Goal: Information Seeking & Learning: Understand process/instructions

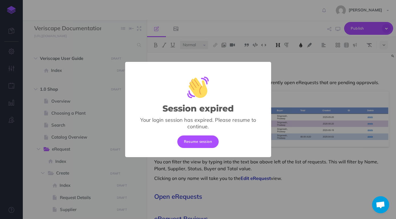
select select "null"
click at [203, 139] on button "Resume session" at bounding box center [198, 141] width 42 height 13
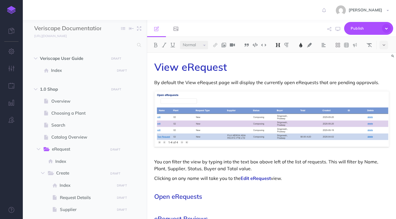
select select "null"
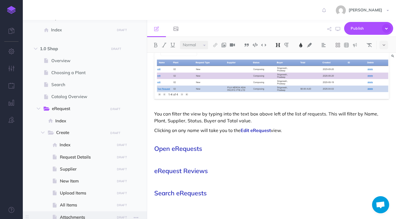
scroll to position [97, 0]
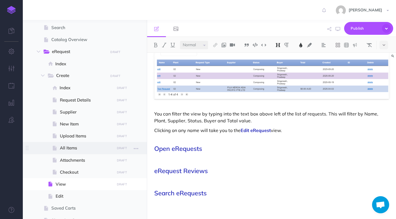
click at [75, 147] on span "All Items" at bounding box center [86, 148] width 53 height 7
select select "null"
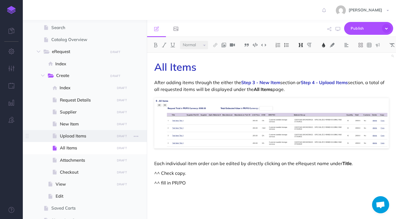
click at [80, 136] on span "Upload Items" at bounding box center [86, 136] width 53 height 7
select select "null"
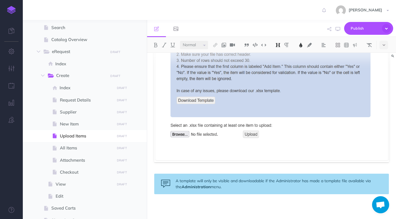
scroll to position [213, 0]
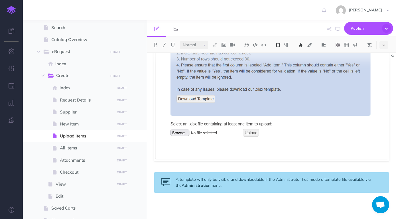
click at [268, 206] on p at bounding box center [271, 204] width 235 height 7
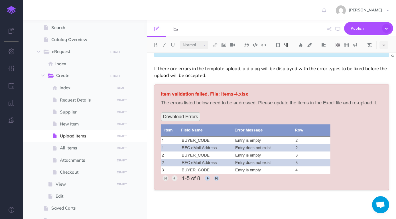
scroll to position [349, 0]
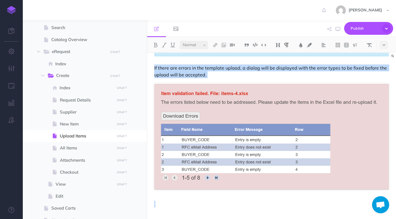
drag, startPoint x: 230, startPoint y: 201, endPoint x: 153, endPoint y: 68, distance: 153.2
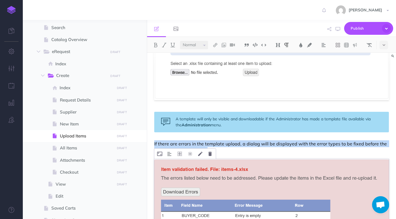
scroll to position [259, 0]
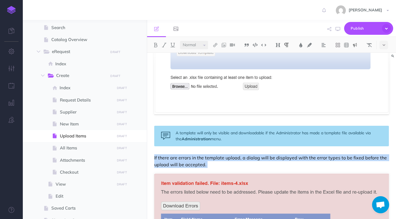
click at [354, 44] on img at bounding box center [354, 45] width 5 height 5
click at [355, 80] on img at bounding box center [354, 80] width 5 height 5
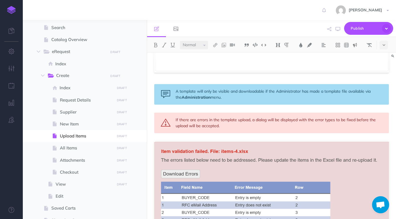
scroll to position [349, 0]
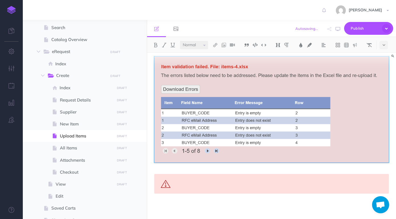
scroll to position [387, 0]
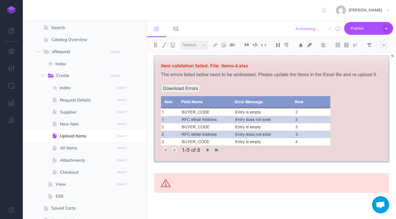
click at [292, 204] on p at bounding box center [271, 204] width 235 height 7
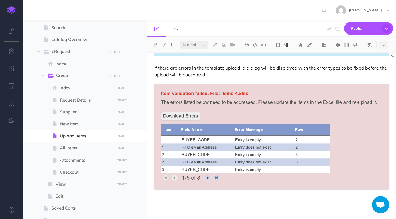
scroll to position [349, 0]
click at [268, 204] on p at bounding box center [271, 204] width 235 height 7
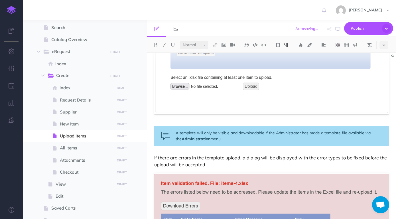
click at [255, 151] on div "Upload Items In place of Step 3 - New Item , you can instead upload an Excel .x…" at bounding box center [271, 50] width 249 height 515
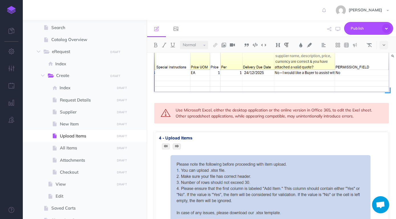
scroll to position [90, 0]
click at [355, 110] on div "Use Microsoft Excel, either the desktop application or the online version in Of…" at bounding box center [271, 113] width 235 height 21
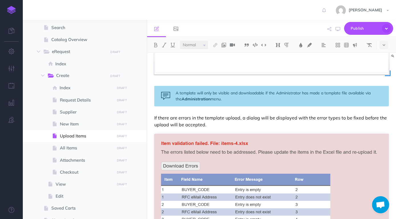
scroll to position [349, 0]
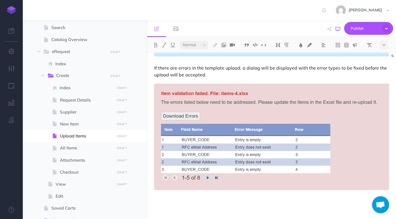
click at [338, 29] on icon "button" at bounding box center [338, 29] width 5 height 5
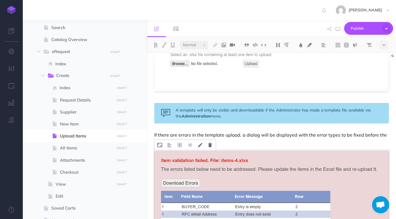
scroll to position [259, 0]
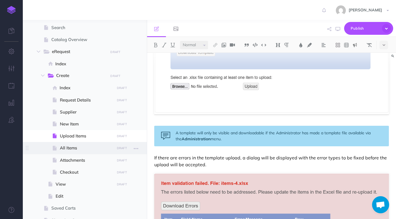
click at [82, 151] on span "All Items" at bounding box center [86, 148] width 53 height 7
select select "null"
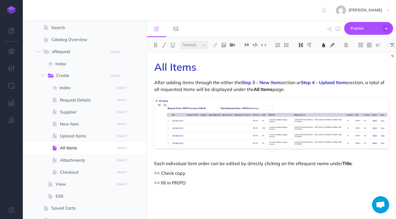
click at [210, 174] on p "^^ Check copy." at bounding box center [271, 173] width 235 height 7
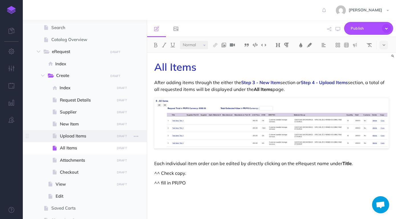
click at [89, 137] on span "Upload Items" at bounding box center [86, 136] width 53 height 7
select select "null"
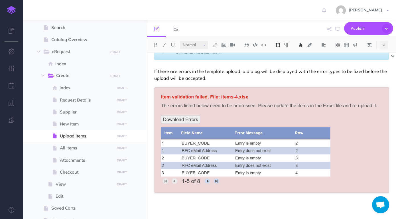
scroll to position [349, 0]
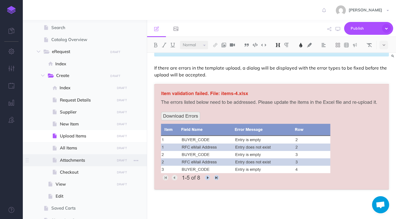
click at [83, 163] on span "Attachments" at bounding box center [86, 160] width 53 height 7
select select "null"
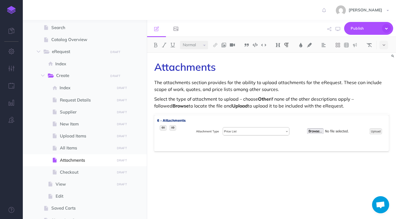
click at [204, 171] on div "Attachments The attachments section provides for the ability to upload attachme…" at bounding box center [271, 133] width 249 height 160
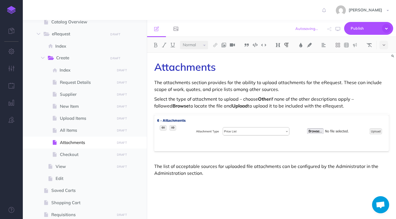
scroll to position [130, 0]
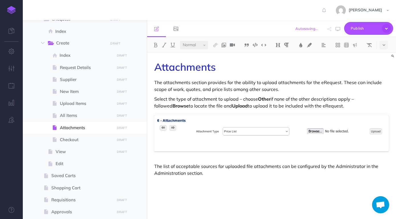
click at [186, 175] on p "The list of acceptable sources for uploaded file attachments can be configured …" at bounding box center [271, 170] width 235 height 14
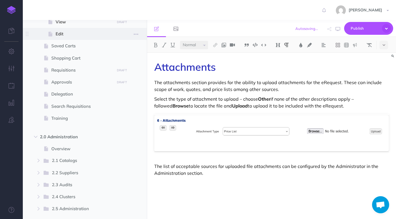
scroll to position [260, 0]
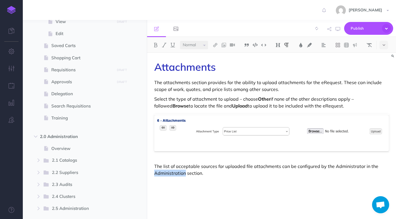
drag, startPoint x: 186, startPoint y: 174, endPoint x: 149, endPoint y: 172, distance: 36.8
click at [151, 171] on div "Attachments The attachments section provides for the ability to upload attachme…" at bounding box center [271, 133] width 249 height 160
click at [215, 44] on img at bounding box center [215, 45] width 5 height 5
click at [216, 62] on icon at bounding box center [215, 64] width 5 height 4
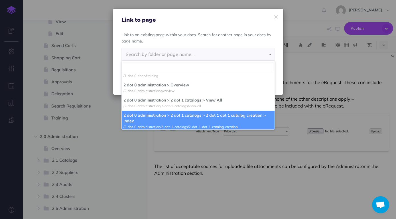
scroll to position [329, 0]
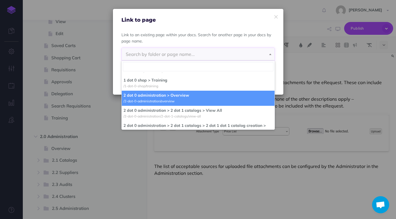
select select "JXO-TPZ-EKP-ARK"
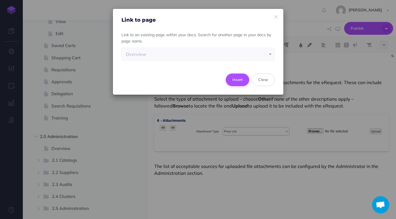
click at [235, 80] on button "Insert" at bounding box center [238, 80] width 24 height 13
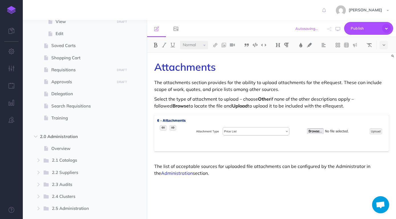
click at [154, 42] on button at bounding box center [155, 45] width 9 height 9
click at [221, 169] on p "The list of acceptable sources for uploaded file attachments can be configured …" at bounding box center [271, 170] width 235 height 14
drag, startPoint x: 221, startPoint y: 174, endPoint x: 154, endPoint y: 166, distance: 68.0
click at [154, 166] on div "Attachments The attachments section provides for the ability to upload attachme…" at bounding box center [271, 133] width 249 height 160
click at [357, 44] on img at bounding box center [354, 45] width 5 height 5
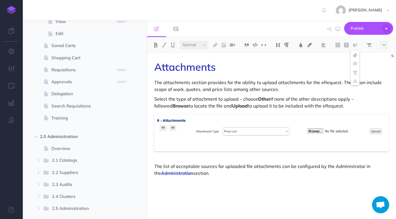
click at [354, 56] on img at bounding box center [354, 55] width 5 height 5
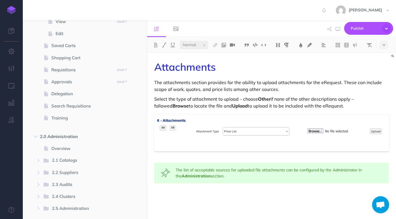
click at [271, 194] on p at bounding box center [271, 194] width 235 height 7
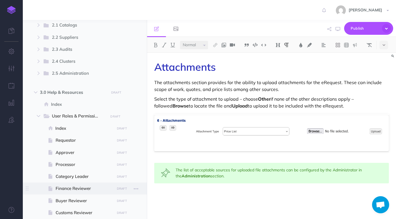
scroll to position [422, 0]
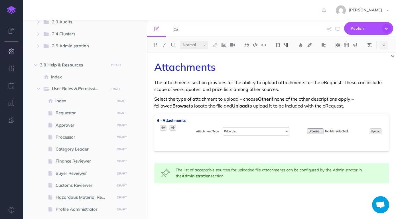
click at [15, 55] on button "button" at bounding box center [11, 51] width 23 height 17
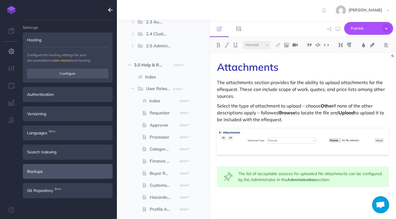
click at [59, 170] on div "Backups" at bounding box center [68, 171] width 90 height 15
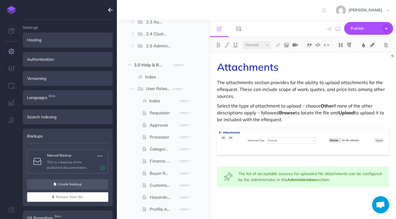
scroll to position [12, 0]
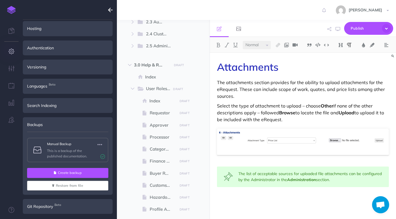
click at [82, 170] on button "Create backup" at bounding box center [67, 173] width 81 height 10
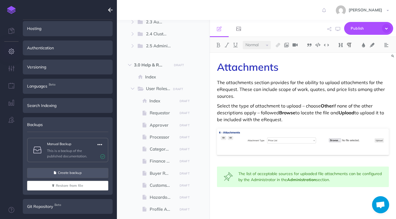
click at [101, 143] on icon "button" at bounding box center [99, 144] width 5 height 7
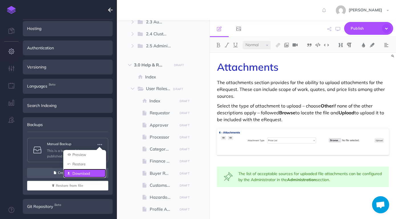
click at [90, 170] on link "Download" at bounding box center [84, 173] width 43 height 9
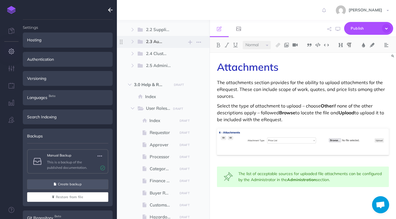
scroll to position [390, 0]
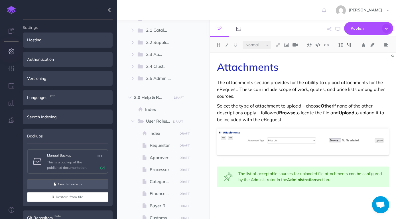
click at [110, 9] on icon "button" at bounding box center [110, 10] width 5 height 7
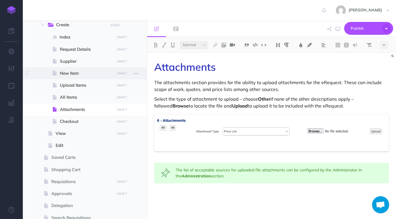
scroll to position [195, 0]
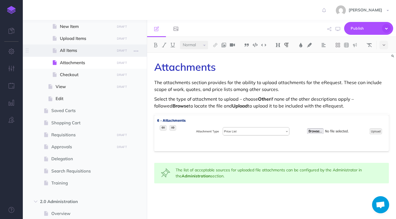
click at [83, 54] on span "All Items" at bounding box center [86, 50] width 53 height 7
select select "null"
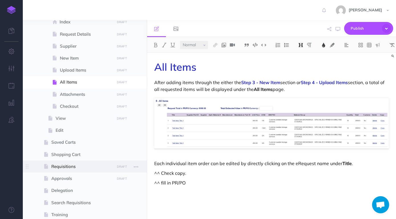
scroll to position [162, 0]
click at [261, 177] on div "All Items After adding items through the either the Step 3 - New Item section o…" at bounding box center [271, 133] width 249 height 160
click at [349, 152] on div "All Items After adding items through the either the Step 3 - New Item section o…" at bounding box center [271, 133] width 249 height 160
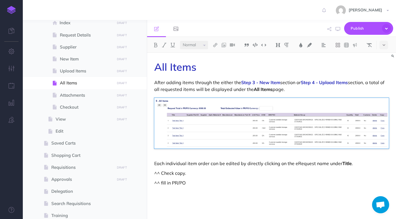
click at [298, 174] on p "^^ Check copy." at bounding box center [271, 173] width 235 height 7
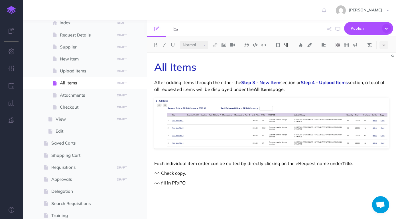
click at [282, 162] on p "Each individual item order can be edited by directly clicking on the eRequest n…" at bounding box center [271, 163] width 235 height 7
click at [343, 158] on div "All Items After adding items through the either the Step 3 - New Item section o…" at bounding box center [271, 133] width 249 height 160
click at [360, 158] on div "All Items After adding items through the either the Step 3 - New Item section o…" at bounding box center [271, 133] width 249 height 160
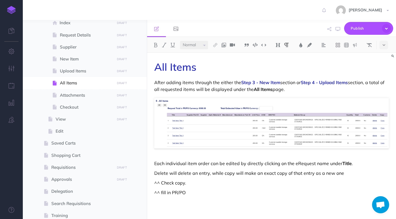
click at [226, 173] on p "Delete will delete an entry, while copy will make an exact copy of that entry a…" at bounding box center [271, 173] width 235 height 7
click at [349, 174] on p "Delete will delete an entry, while Copy will make an exact copy of that entry a…" at bounding box center [271, 173] width 235 height 7
drag, startPoint x: 166, startPoint y: 172, endPoint x: 155, endPoint y: 172, distance: 11.7
click at [155, 172] on p "Delete will delete an entry, while Copy will make an exact copy of that entry a…" at bounding box center [271, 177] width 235 height 14
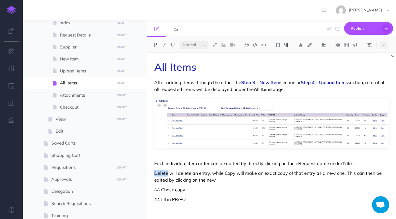
click at [157, 47] on img at bounding box center [155, 45] width 5 height 5
drag, startPoint x: 225, startPoint y: 173, endPoint x: 235, endPoint y: 173, distance: 9.7
click at [235, 173] on p "Delete will delete an entry, while Copy will make an exact copy of that entry a…" at bounding box center [271, 177] width 235 height 14
click at [157, 46] on img at bounding box center [155, 45] width 5 height 5
click at [286, 180] on p "Delete will delete an entry, while Copy will make an exact copy of that entry a…" at bounding box center [271, 177] width 235 height 14
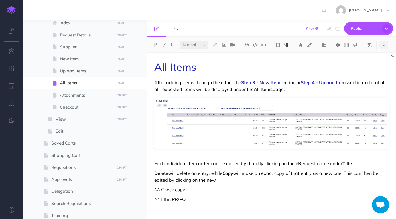
click at [219, 180] on p "Delete will delete an entry, while Copy will make an exact copy of that entry a…" at bounding box center [271, 177] width 235 height 14
drag, startPoint x: 219, startPoint y: 180, endPoint x: 199, endPoint y: 179, distance: 20.3
click at [199, 179] on p "Delete will delete an entry, while Copy will make an exact copy of that entry a…" at bounding box center [271, 177] width 235 height 14
click at [292, 191] on p "^^ fill in PR/PO" at bounding box center [271, 189] width 235 height 7
click at [351, 181] on p "Delete will delete an entry, while Copy will make an exact copy of that entry a…" at bounding box center [271, 177] width 235 height 14
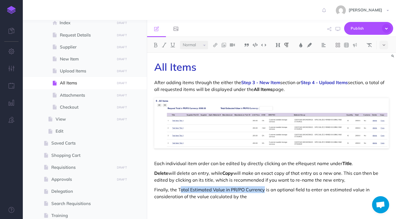
drag, startPoint x: 179, startPoint y: 190, endPoint x: 263, endPoint y: 188, distance: 83.8
click at [263, 188] on p "Finally, the Total Estimated Value in PR/PO Currency is an optional field to en…" at bounding box center [271, 193] width 235 height 14
click at [178, 187] on p "Finally, the Total Estimated Value in PR/PO Currency is an optional field to en…" at bounding box center [271, 193] width 235 height 14
drag, startPoint x: 178, startPoint y: 187, endPoint x: 265, endPoint y: 189, distance: 86.1
click at [265, 189] on p "Finally, the Total Estimated Value in PR/PO Currency is an optional field to en…" at bounding box center [271, 193] width 235 height 14
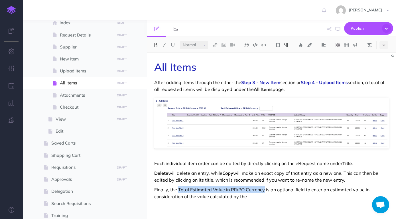
click at [153, 43] on button at bounding box center [155, 45] width 9 height 9
click at [283, 197] on p "Finally, the Total Estimated Value in PR/PO Currency is an optional field to en…" at bounding box center [271, 193] width 235 height 14
drag, startPoint x: 172, startPoint y: 189, endPoint x: 153, endPoint y: 193, distance: 19.8
click at [153, 193] on div "All Items After adding items through the either the Step 3 - New Item section o…" at bounding box center [271, 142] width 249 height 178
click at [250, 196] on p "The Total Estimated Value in PR/PO Currency is an optional field to enter an es…" at bounding box center [271, 193] width 235 height 14
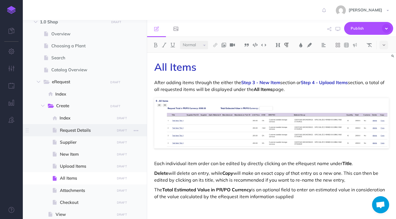
scroll to position [97, 0]
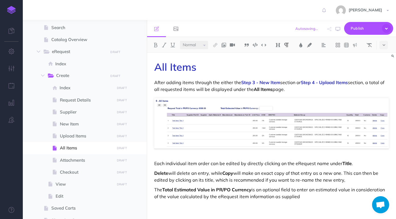
click at [306, 195] on p "The Total Estimated Value in PR/PO Currency is an optional field to enter an es…" at bounding box center [271, 193] width 235 height 14
drag, startPoint x: 242, startPoint y: 83, endPoint x: 351, endPoint y: 82, distance: 108.3
click at [351, 82] on p "After adding items through the either the Step 3 - New Item section or Step 4 -…" at bounding box center [271, 86] width 235 height 14
copy p "Step 3 - New Item section or Step 4 - Upload Items"
click at [331, 201] on div "All Items After adding items through the either the Step 3 - New Item section o…" at bounding box center [271, 142] width 249 height 178
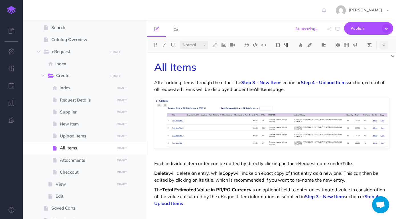
click at [360, 198] on p "The Total Estimated Value in PR/PO Currency is an optional field to enter an es…" at bounding box center [271, 196] width 235 height 21
click at [303, 210] on p at bounding box center [271, 213] width 235 height 7
click at [276, 202] on p "The Total Estimated Value in PR/PO Currency is an optional field to enter an es…" at bounding box center [271, 196] width 235 height 21
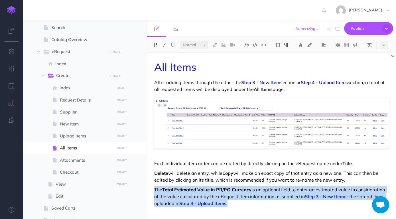
drag, startPoint x: 255, startPoint y: 204, endPoint x: 153, endPoint y: 188, distance: 103.0
click at [153, 188] on div "All Items After adding items through the either the Step 3 - New Item section o…" at bounding box center [271, 145] width 249 height 185
click at [355, 43] on img at bounding box center [354, 45] width 5 height 5
click at [357, 55] on img at bounding box center [354, 55] width 5 height 5
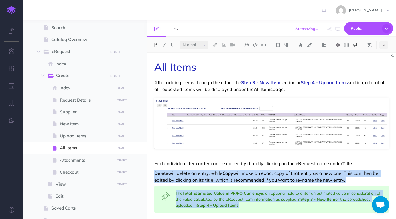
click at [356, 46] on img at bounding box center [354, 45] width 5 height 5
click at [355, 63] on img at bounding box center [354, 63] width 5 height 5
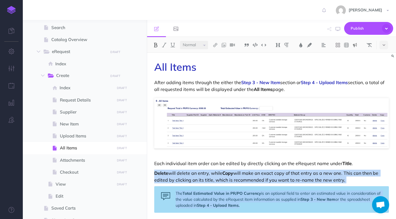
click at [356, 48] on button at bounding box center [355, 45] width 9 height 9
click at [356, 56] on img at bounding box center [354, 55] width 5 height 5
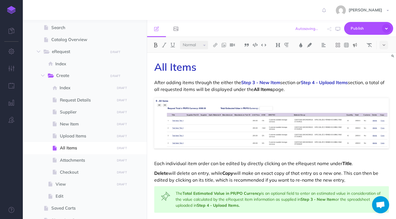
click at [303, 171] on p "Delete will delete an entry, while Copy will make an exact copy of that entry a…" at bounding box center [271, 177] width 235 height 14
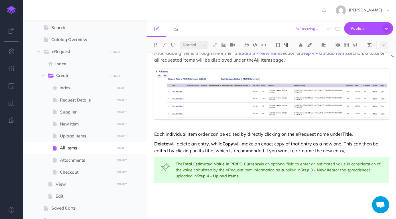
scroll to position [30, 0]
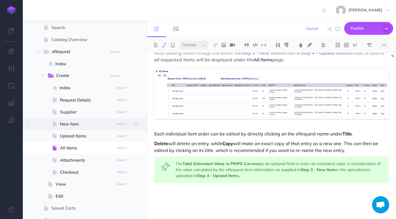
click at [73, 120] on span at bounding box center [85, 124] width 124 height 12
select select "null"
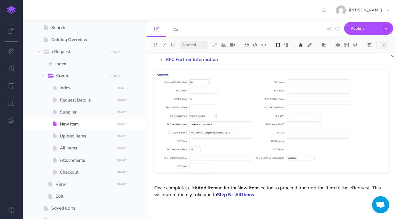
scroll to position [607, 0]
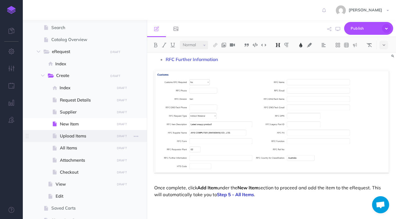
click at [77, 137] on span "Upload Items" at bounding box center [86, 136] width 53 height 7
select select "null"
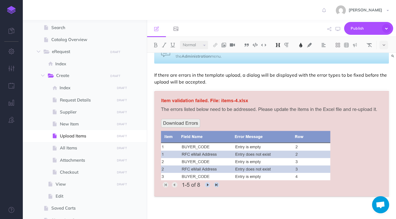
scroll to position [349, 0]
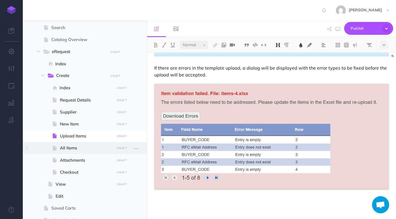
click at [70, 148] on span "All Items" at bounding box center [86, 148] width 53 height 7
select select "null"
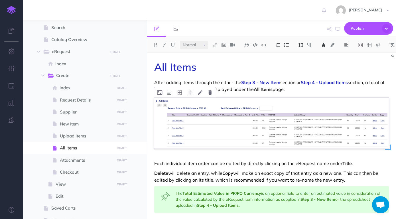
scroll to position [30, 0]
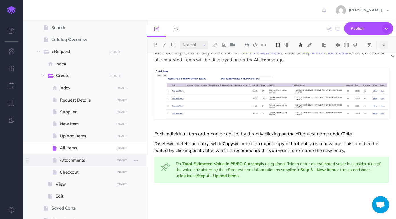
click at [73, 160] on span "Attachments" at bounding box center [86, 160] width 53 height 7
select select "null"
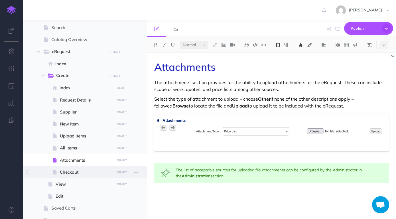
click at [68, 170] on span "Checkout" at bounding box center [86, 172] width 53 height 7
select select "null"
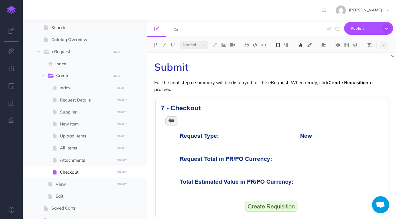
click at [246, 83] on p "For the final step a summary will be displayed for the eRequest. When ready, cl…" at bounding box center [271, 86] width 235 height 14
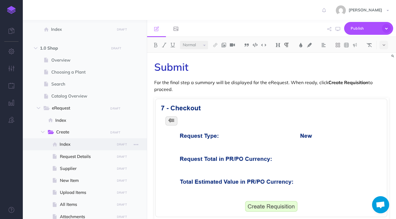
scroll to position [32, 0]
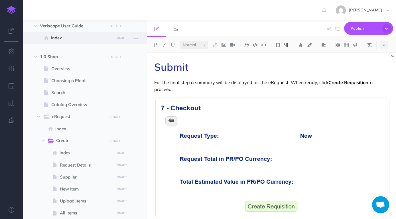
click at [77, 37] on span "Index" at bounding box center [82, 37] width 62 height 7
select select "null"
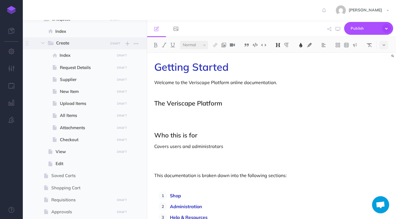
scroll to position [195, 0]
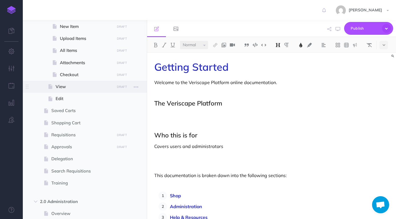
click at [81, 92] on span at bounding box center [85, 87] width 124 height 12
select select "null"
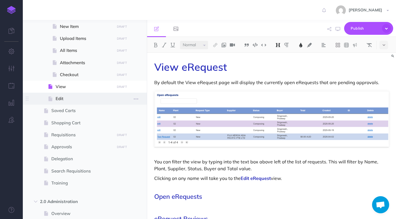
click at [81, 102] on span at bounding box center [85, 99] width 124 height 12
select select "null"
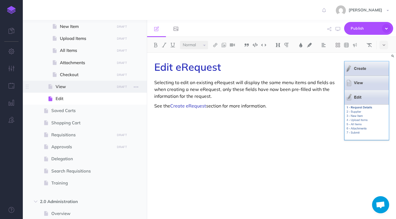
click at [83, 91] on span at bounding box center [85, 87] width 124 height 12
select select "null"
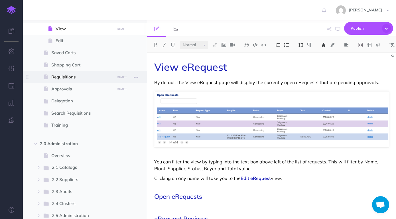
scroll to position [260, 0]
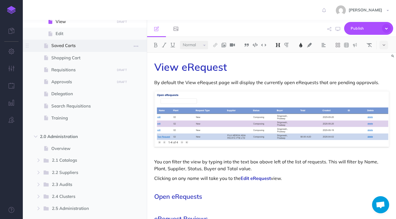
click at [79, 44] on span "Saved Carts" at bounding box center [81, 45] width 61 height 7
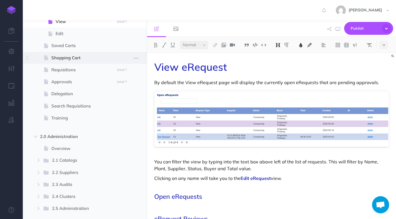
select select "null"
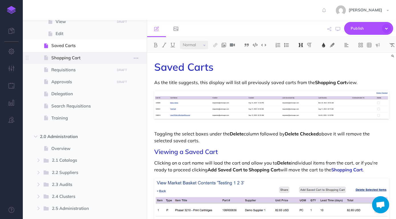
click at [79, 57] on span "Shopping Cart" at bounding box center [81, 57] width 61 height 7
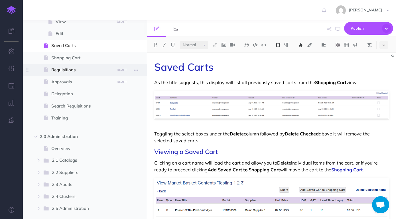
select select "null"
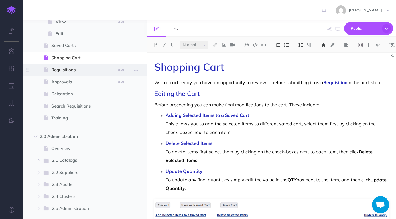
click at [76, 71] on span "Requisitions" at bounding box center [81, 69] width 61 height 7
select select "null"
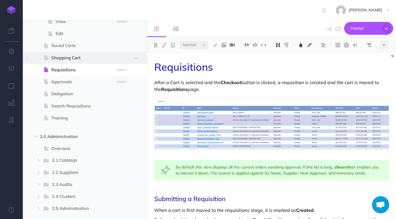
click at [76, 59] on span "Shopping Cart" at bounding box center [81, 57] width 61 height 7
select select "null"
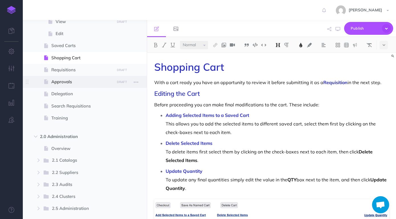
click at [76, 88] on span at bounding box center [85, 82] width 124 height 12
select select "null"
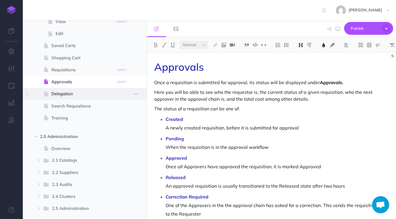
click at [76, 95] on span "Delegation" at bounding box center [81, 93] width 61 height 7
select select "null"
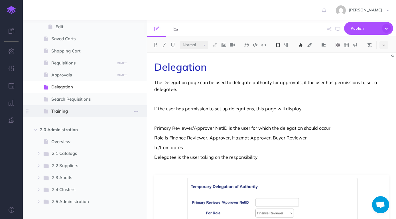
scroll to position [227, 0]
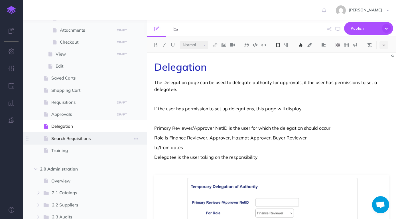
click at [79, 133] on span at bounding box center [85, 138] width 124 height 12
select select "null"
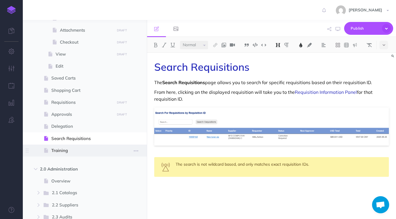
click at [73, 146] on span at bounding box center [85, 151] width 124 height 12
select select "null"
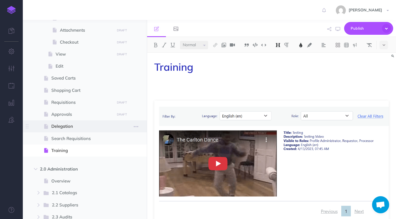
click at [74, 126] on span "Delegation" at bounding box center [81, 126] width 61 height 7
select select "null"
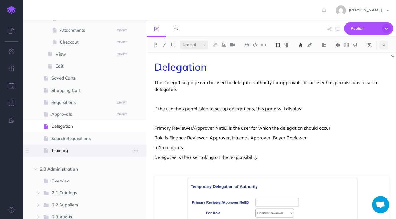
click at [72, 150] on span "Training" at bounding box center [81, 150] width 61 height 7
select select "null"
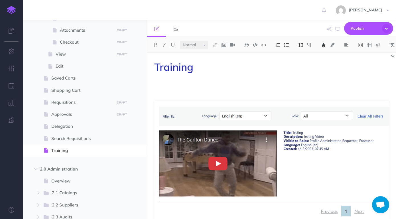
click at [208, 81] on p at bounding box center [271, 82] width 235 height 7
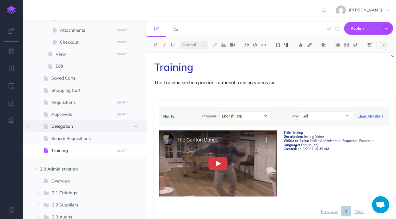
click at [89, 124] on span "Delegation" at bounding box center [81, 126] width 61 height 7
select select "null"
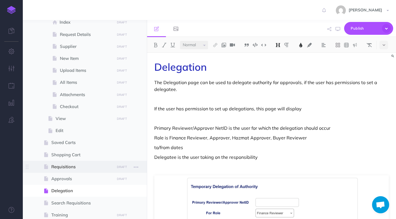
scroll to position [162, 0]
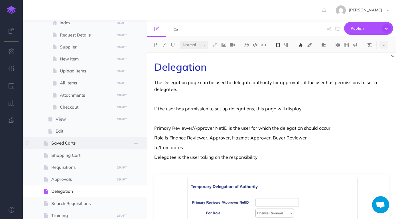
click at [79, 148] on span at bounding box center [85, 143] width 124 height 12
select select "null"
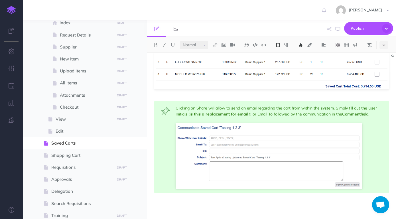
scroll to position [160, 0]
click at [63, 151] on span at bounding box center [85, 155] width 124 height 12
select select "null"
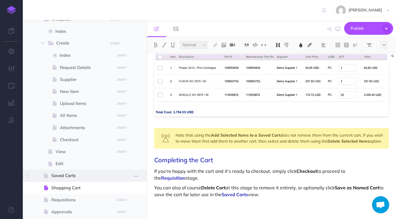
scroll to position [130, 0]
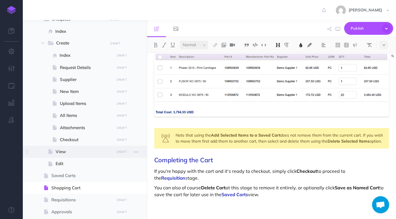
click at [75, 150] on span "View" at bounding box center [84, 151] width 57 height 7
select select "null"
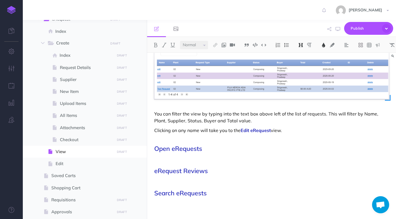
scroll to position [48, 0]
click at [216, 149] on h2 "Open eRequests" at bounding box center [271, 145] width 235 height 14
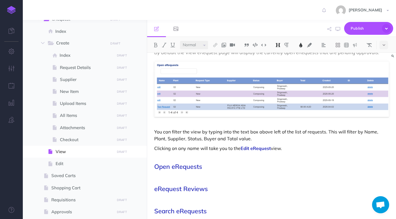
scroll to position [0, 0]
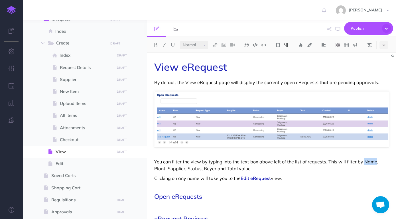
drag, startPoint x: 362, startPoint y: 163, endPoint x: 373, endPoint y: 164, distance: 11.8
click at [373, 164] on p "You can filter the view by typing into the text box above left of the list of r…" at bounding box center [271, 165] width 235 height 14
click at [154, 45] on img at bounding box center [155, 45] width 5 height 5
drag, startPoint x: 376, startPoint y: 162, endPoint x: 387, endPoint y: 164, distance: 10.6
click at [387, 164] on p "You can filter the view by typing into the text box above left of the list of r…" at bounding box center [271, 165] width 235 height 14
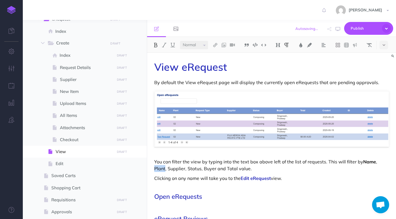
click at [158, 44] on img at bounding box center [155, 45] width 5 height 5
drag, startPoint x: 154, startPoint y: 168, endPoint x: 170, endPoint y: 170, distance: 16.6
click at [170, 170] on div "View eRequest By default the View eRequest page will display the currently open…" at bounding box center [271, 160] width 249 height 214
drag, startPoint x: 170, startPoint y: 169, endPoint x: 160, endPoint y: 169, distance: 10.3
click at [170, 169] on p "You can filter the view by typing into the text box above left of the list of r…" at bounding box center [271, 165] width 235 height 14
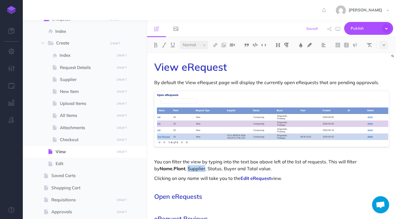
drag, startPoint x: 155, startPoint y: 169, endPoint x: 171, endPoint y: 170, distance: 15.7
click at [171, 170] on div "View eRequest By default the View eRequest page will display the currently open…" at bounding box center [271, 160] width 249 height 214
click at [155, 45] on img at bounding box center [155, 45] width 5 height 5
drag, startPoint x: 175, startPoint y: 166, endPoint x: 188, endPoint y: 172, distance: 14.1
click at [188, 172] on p "You can filter the view by typing into the text box above left of the list of r…" at bounding box center [271, 165] width 235 height 14
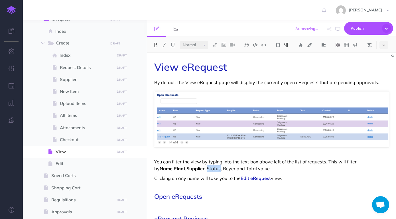
click at [155, 44] on img at bounding box center [155, 45] width 5 height 5
drag, startPoint x: 191, startPoint y: 168, endPoint x: 203, endPoint y: 173, distance: 12.5
click at [203, 173] on div "View eRequest By default the View eRequest page will display the currently open…" at bounding box center [271, 160] width 249 height 214
click at [157, 46] on img at bounding box center [155, 45] width 5 height 5
drag, startPoint x: 215, startPoint y: 170, endPoint x: 231, endPoint y: 171, distance: 16.3
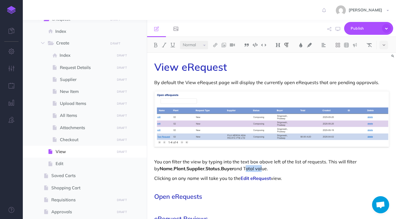
click at [231, 171] on p "You can filter the view by typing into the text box above left of the list of r…" at bounding box center [271, 165] width 235 height 14
click at [225, 168] on p "You can filter the view by typing into the text box above left of the list of r…" at bounding box center [271, 165] width 235 height 14
drag, startPoint x: 225, startPoint y: 168, endPoint x: 215, endPoint y: 166, distance: 10.1
click at [215, 166] on p "You can filter the view by typing into the text box above left of the list of r…" at bounding box center [271, 165] width 235 height 14
click at [155, 46] on img at bounding box center [155, 45] width 5 height 5
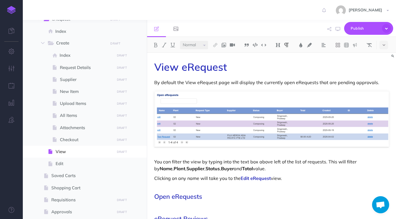
click at [255, 170] on p "You can filter the view by typing into the text box above left of the list of r…" at bounding box center [271, 165] width 235 height 14
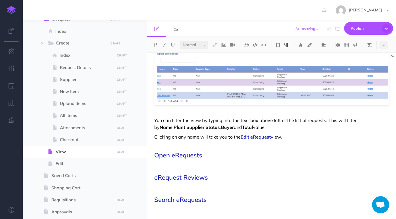
scroll to position [48, 0]
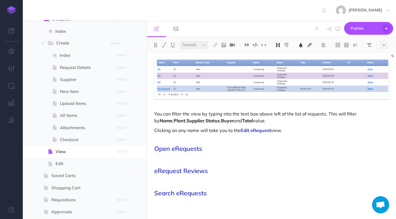
click at [247, 146] on h2 "Open eRequests" at bounding box center [271, 145] width 235 height 14
click at [81, 161] on span "Edit" at bounding box center [84, 163] width 57 height 7
select select "null"
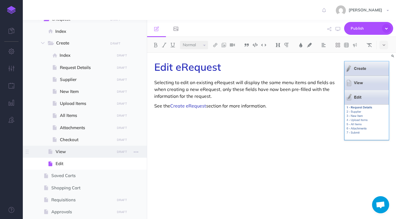
click at [82, 154] on span "View" at bounding box center [84, 151] width 57 height 7
select select "null"
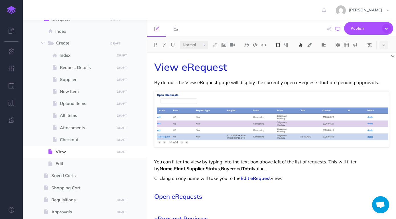
click at [340, 28] on icon "button" at bounding box center [338, 29] width 5 height 5
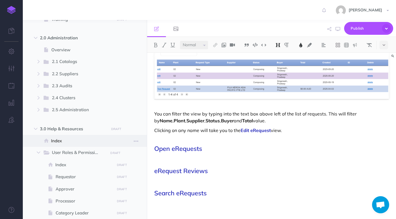
scroll to position [357, 0]
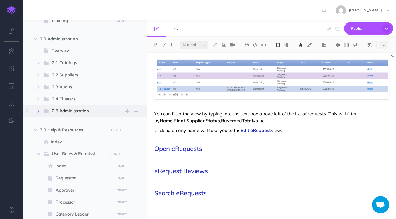
click at [40, 110] on icon "button" at bounding box center [38, 110] width 3 height 3
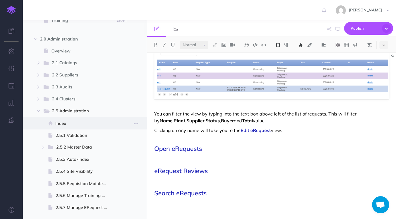
click at [68, 119] on span at bounding box center [85, 123] width 124 height 12
select select "null"
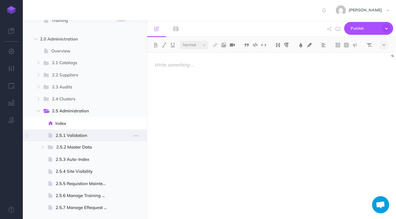
click at [76, 136] on span "2.5.1 Validation" at bounding box center [84, 135] width 57 height 7
select select "null"
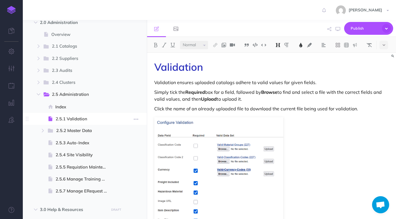
scroll to position [390, 0]
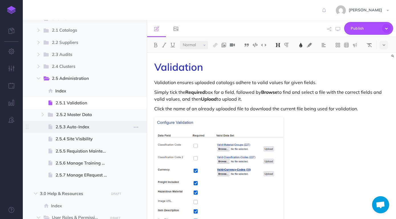
click at [73, 126] on span "2.5.3 Auto-Index" at bounding box center [84, 126] width 57 height 7
select select "null"
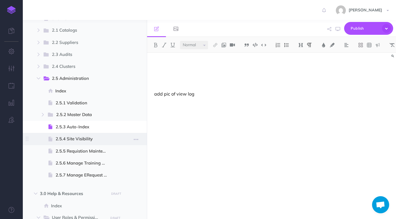
click at [79, 137] on span "2.5.4 Site Visibility" at bounding box center [84, 138] width 57 height 7
select select "null"
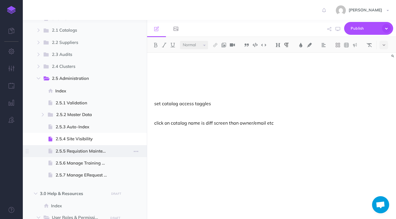
click at [83, 147] on span at bounding box center [85, 151] width 124 height 12
select select "null"
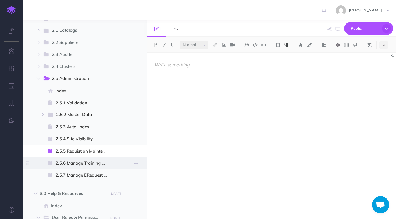
click at [88, 159] on span at bounding box center [85, 163] width 124 height 12
select select "null"
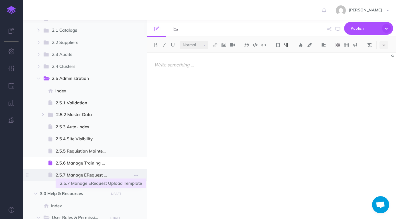
click at [89, 174] on span "2.5.7 Manage ERequest Upload Template" at bounding box center [84, 175] width 57 height 7
select select "null"
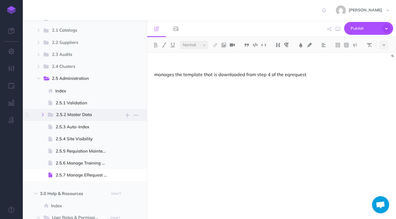
click at [44, 114] on icon "button" at bounding box center [42, 114] width 3 height 3
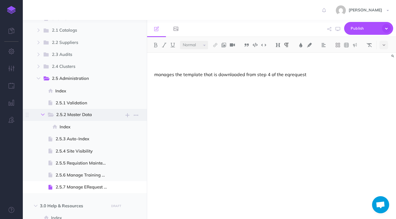
click at [44, 114] on icon "button" at bounding box center [42, 114] width 3 height 3
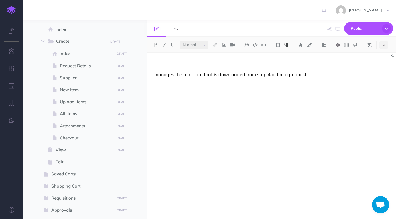
scroll to position [130, 0]
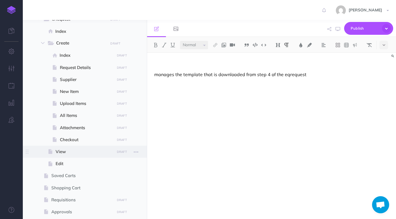
click at [74, 146] on span at bounding box center [85, 152] width 124 height 12
select select "null"
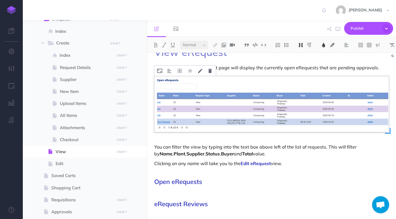
scroll to position [48, 0]
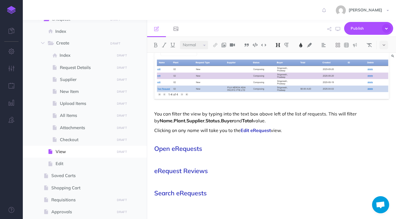
click at [211, 151] on h2 "Open eRequests" at bounding box center [271, 145] width 235 height 14
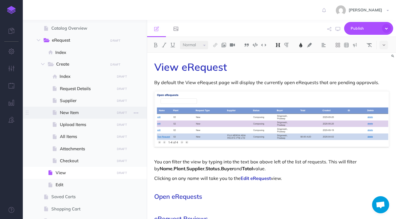
scroll to position [97, 0]
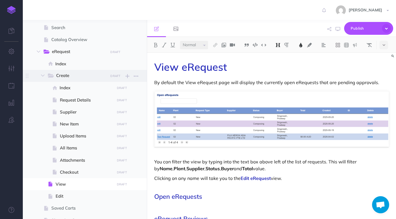
click at [79, 78] on span "Create" at bounding box center [80, 75] width 48 height 7
select select "null"
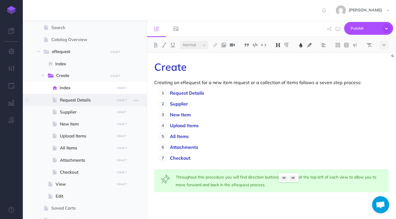
click at [79, 95] on span at bounding box center [85, 100] width 124 height 12
select select "null"
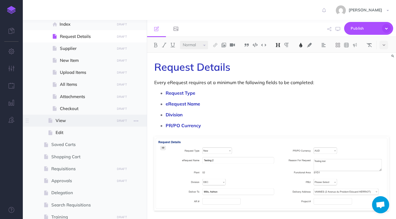
scroll to position [162, 0]
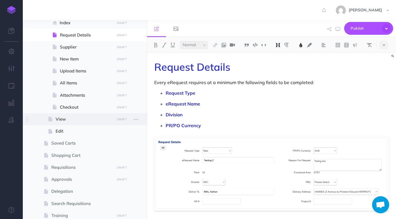
click at [75, 119] on span "View" at bounding box center [84, 119] width 57 height 7
select select "null"
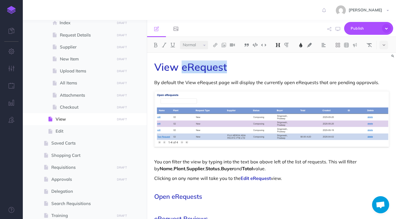
drag, startPoint x: 225, startPoint y: 69, endPoint x: 182, endPoint y: 72, distance: 43.4
click at [182, 72] on h1 "View eRequest" at bounding box center [271, 66] width 235 height 11
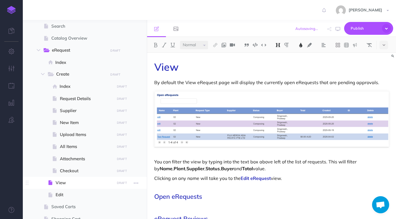
scroll to position [97, 0]
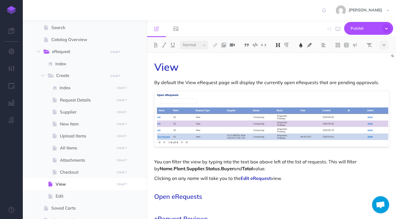
click at [229, 72] on h1 "View" at bounding box center [271, 66] width 235 height 11
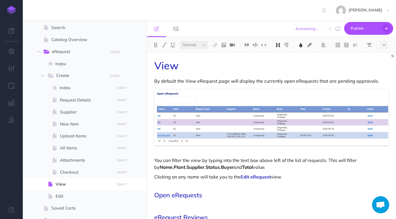
scroll to position [0, 0]
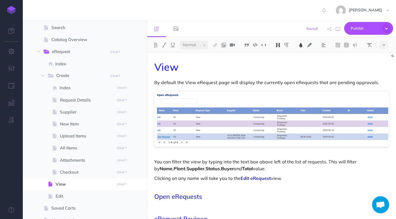
drag, startPoint x: 283, startPoint y: 81, endPoint x: 287, endPoint y: 88, distance: 7.8
click at [284, 82] on p "By default the View eRequest page will display the currently open eRequests tha…" at bounding box center [271, 82] width 235 height 7
drag, startPoint x: 283, startPoint y: 81, endPoint x: 316, endPoint y: 82, distance: 33.1
click at [316, 82] on p "By default the View eRequest page will display the currently Open eRequests tha…" at bounding box center [271, 82] width 235 height 7
click at [155, 43] on img at bounding box center [155, 45] width 5 height 5
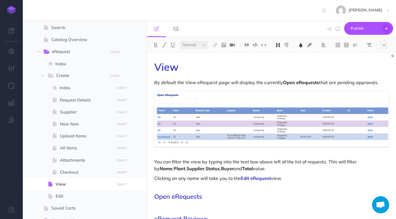
click at [229, 202] on div "View By default the View eRequest page will display the currently Open eRequest…" at bounding box center [271, 160] width 249 height 214
click at [287, 189] on h2 "Open eRequests" at bounding box center [271, 193] width 235 height 14
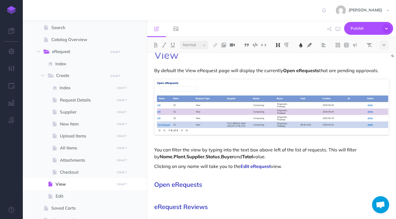
scroll to position [48, 0]
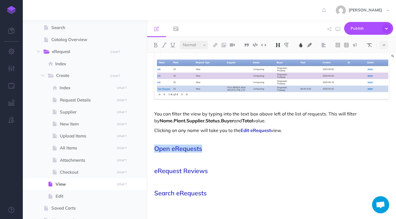
drag, startPoint x: 243, startPoint y: 151, endPoint x: 149, endPoint y: 145, distance: 94.0
click at [149, 145] on div "View By default the View eRequest page will display the currently Open eRequest…" at bounding box center [271, 112] width 249 height 214
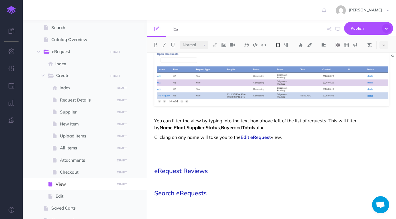
scroll to position [29, 0]
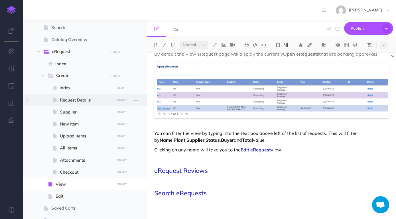
click at [84, 97] on span "Request Details" at bounding box center [86, 100] width 53 height 7
select select "null"
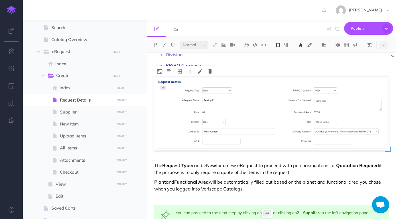
scroll to position [90, 0]
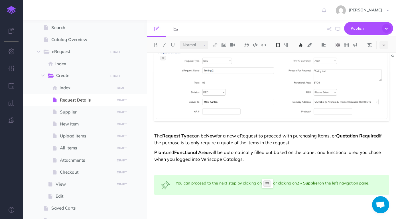
click at [258, 160] on p "Plant and Functional Area will be automatically filled out based on the planet …" at bounding box center [271, 156] width 235 height 14
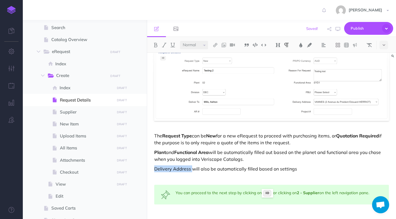
drag, startPoint x: 191, startPoint y: 168, endPoint x: 156, endPoint y: 170, distance: 35.4
click at [156, 170] on p "Delivery Address will also be automatically filled based on settings" at bounding box center [271, 168] width 235 height 7
click at [155, 46] on img at bounding box center [155, 45] width 5 height 5
click at [268, 170] on p "Delivery Address will also be automatically filled based on settings" at bounding box center [271, 168] width 235 height 7
drag, startPoint x: 302, startPoint y: 168, endPoint x: 296, endPoint y: 169, distance: 5.2
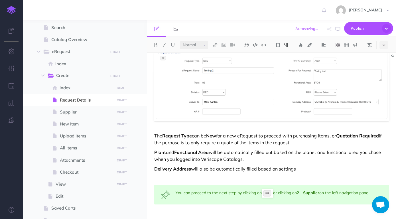
click at [292, 169] on p "Delivery Address will also be automatically filled based on settings" at bounding box center [271, 168] width 235 height 7
click at [300, 169] on p "Delivery Address will also be automatically filled based on settings" at bounding box center [271, 168] width 235 height 7
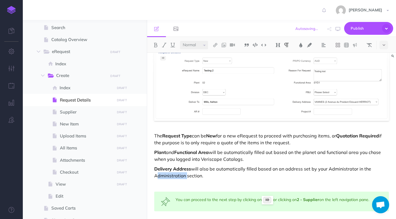
drag, startPoint x: 185, startPoint y: 175, endPoint x: 154, endPoint y: 176, distance: 31.1
click at [154, 176] on div "Request Details Every eRequest requires at a minimum the following fields to be…" at bounding box center [271, 100] width 249 height 275
click at [157, 45] on img at bounding box center [155, 45] width 5 height 5
click at [218, 44] on img at bounding box center [215, 45] width 5 height 5
click at [218, 64] on icon at bounding box center [215, 64] width 5 height 4
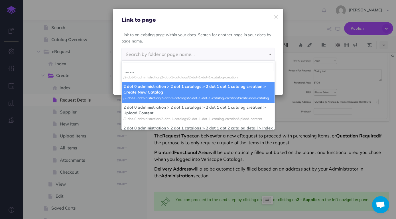
scroll to position [329, 0]
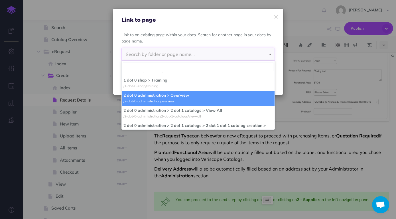
select select "JXO-TPZ-EKP-ARK"
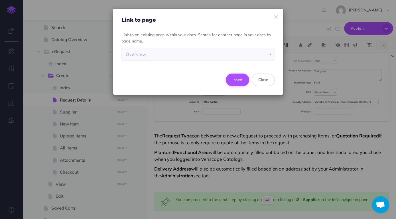
click at [234, 79] on button "Insert" at bounding box center [238, 80] width 24 height 13
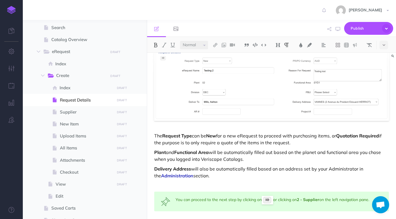
click at [248, 176] on p "Delivery Address will also be automatically filled based on an address set by y…" at bounding box center [271, 172] width 235 height 14
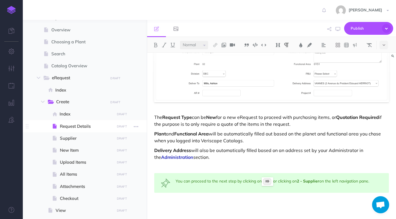
scroll to position [32, 0]
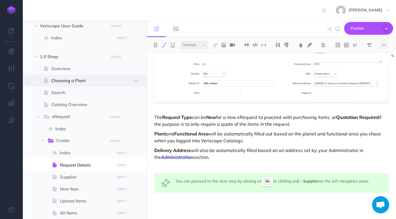
click at [83, 85] on span at bounding box center [85, 81] width 124 height 12
select select "null"
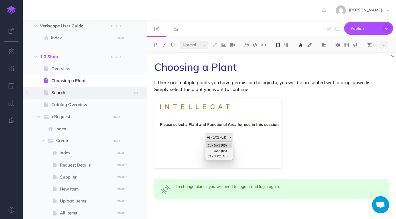
click at [80, 94] on span "Search" at bounding box center [81, 92] width 61 height 7
select select "null"
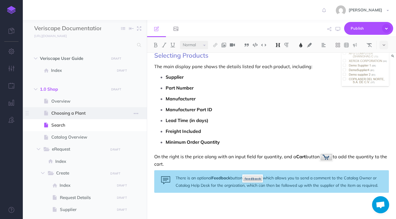
click at [67, 114] on span "Choosing a Plant" at bounding box center [81, 113] width 61 height 7
select select "null"
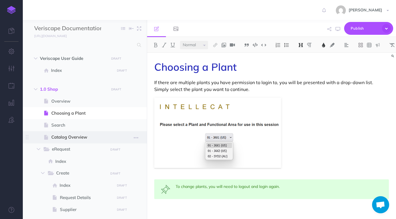
click at [72, 141] on span at bounding box center [85, 137] width 124 height 12
select select "null"
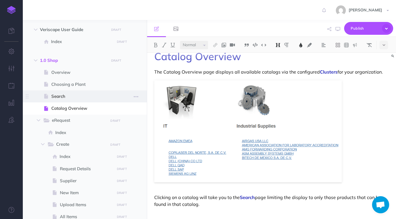
scroll to position [65, 0]
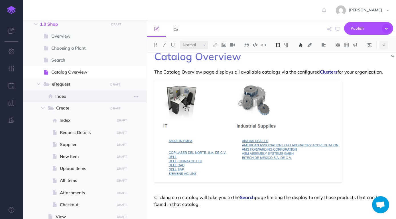
click at [68, 97] on span "Index" at bounding box center [83, 96] width 57 height 7
select select "null"
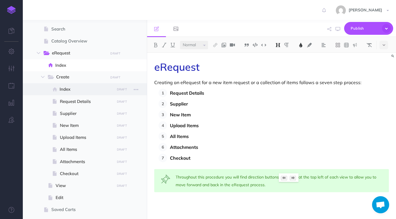
scroll to position [97, 0]
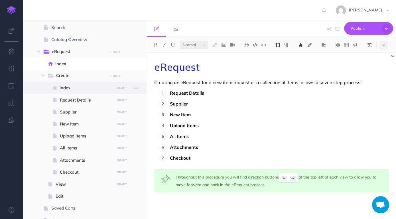
click at [71, 88] on span "Index" at bounding box center [86, 87] width 53 height 7
select select "null"
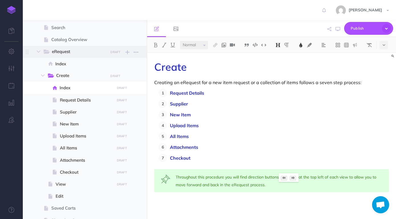
click at [75, 52] on span "eRequest" at bounding box center [78, 51] width 52 height 7
select select "null"
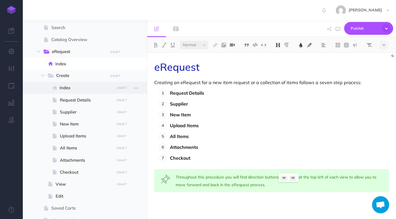
click at [78, 84] on span at bounding box center [85, 88] width 124 height 12
select select "null"
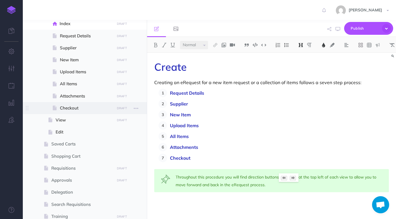
scroll to position [162, 0]
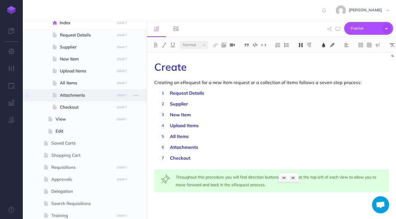
click at [80, 98] on span "Attachments" at bounding box center [86, 95] width 53 height 7
select select "null"
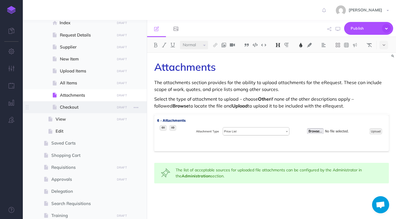
click at [79, 105] on span "Checkout" at bounding box center [86, 107] width 53 height 7
select select "null"
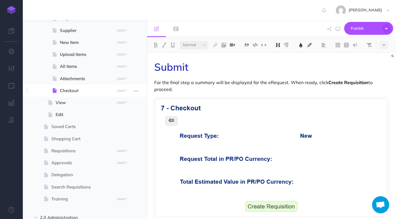
scroll to position [195, 0]
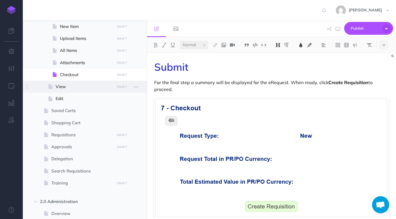
click at [76, 88] on span "View" at bounding box center [84, 86] width 57 height 7
select select "null"
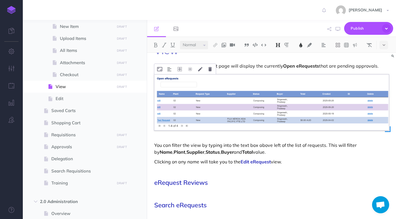
scroll to position [29, 0]
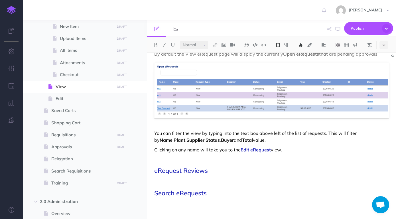
click at [235, 180] on p at bounding box center [271, 181] width 235 height 7
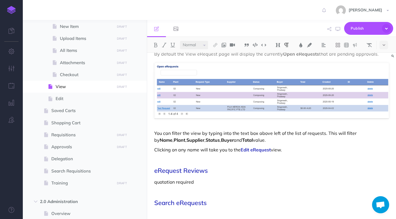
scroll to position [38, 0]
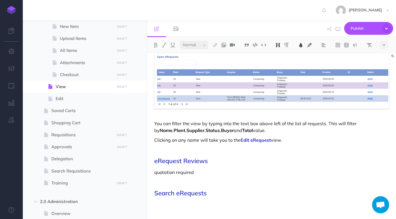
click at [223, 198] on div "View By default the View eRequest page will display the currently Open eRequest…" at bounding box center [271, 117] width 249 height 204
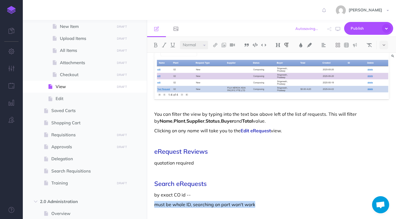
drag, startPoint x: 258, startPoint y: 207, endPoint x: 148, endPoint y: 205, distance: 109.8
click at [148, 205] on div "View By default the View eRequest page will display the currently Open eRequest…" at bounding box center [271, 121] width 249 height 233
click at [355, 42] on button at bounding box center [355, 45] width 9 height 9
click at [356, 73] on img at bounding box center [354, 72] width 5 height 5
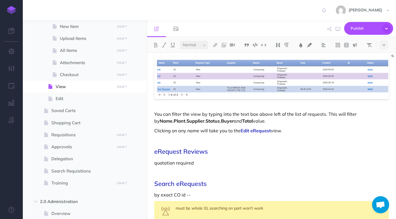
click at [313, 180] on div "View By default the View eRequest page will display the currently Open eRequest…" at bounding box center [271, 130] width 249 height 251
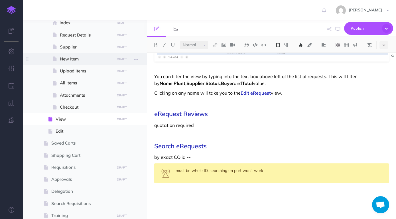
scroll to position [195, 0]
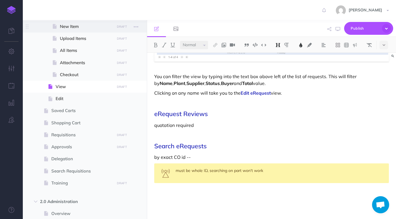
click at [73, 157] on span "Delegation" at bounding box center [81, 158] width 61 height 7
select select "null"
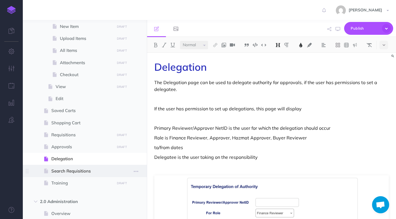
click at [78, 172] on span "Search Requisitions" at bounding box center [81, 171] width 61 height 7
select select "null"
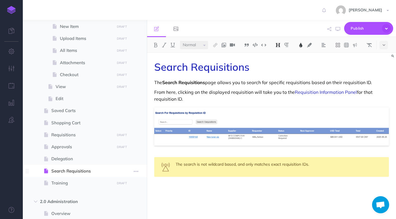
click at [86, 170] on span "Search Requisitions" at bounding box center [81, 171] width 61 height 7
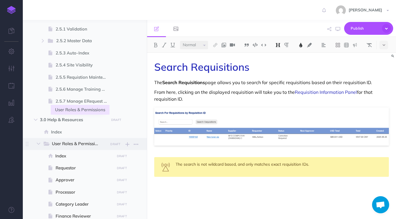
scroll to position [520, 0]
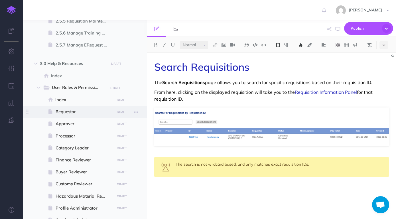
click at [82, 109] on span "Requestor" at bounding box center [84, 111] width 57 height 7
select select "null"
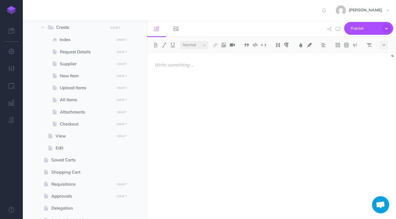
scroll to position [145, 0]
